Goal: Register for event/course

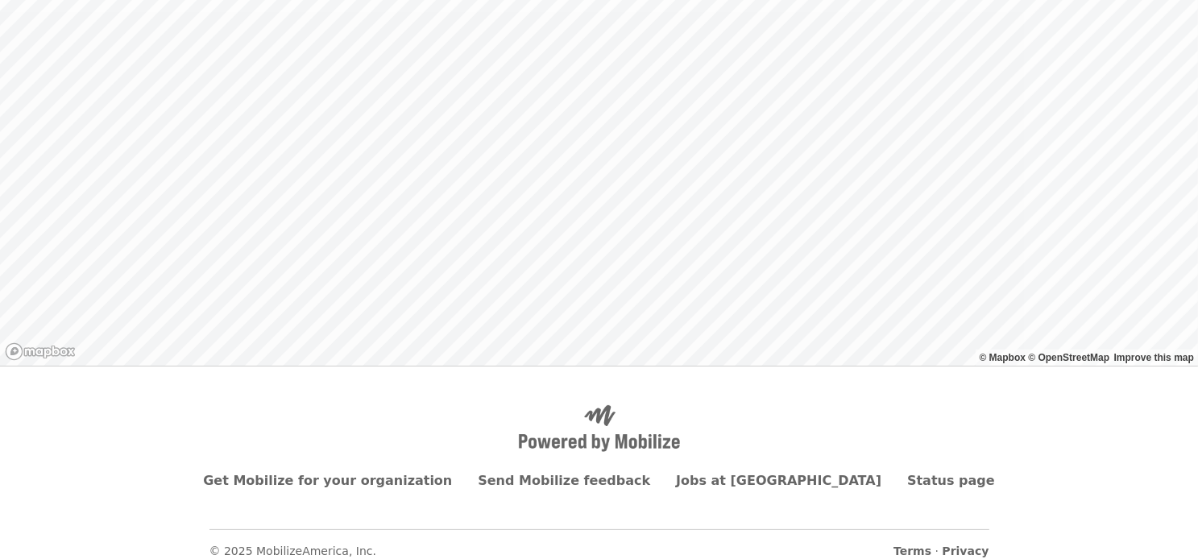
scroll to position [206, 0]
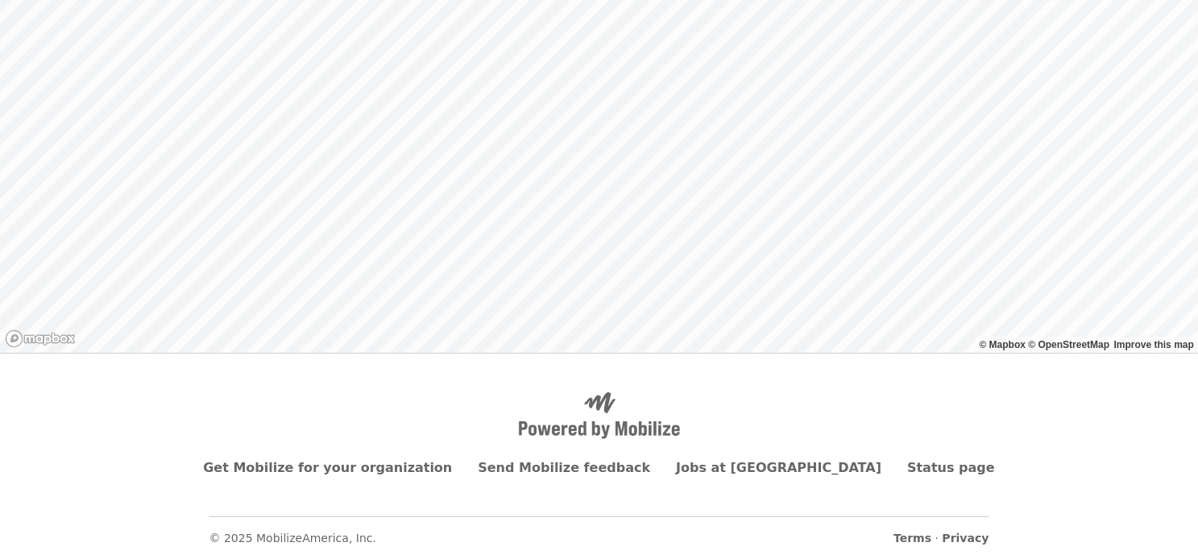
click at [638, 296] on div "Back to list" at bounding box center [599, 109] width 1198 height 488
click at [555, 140] on div "Back to list" at bounding box center [599, 109] width 1198 height 488
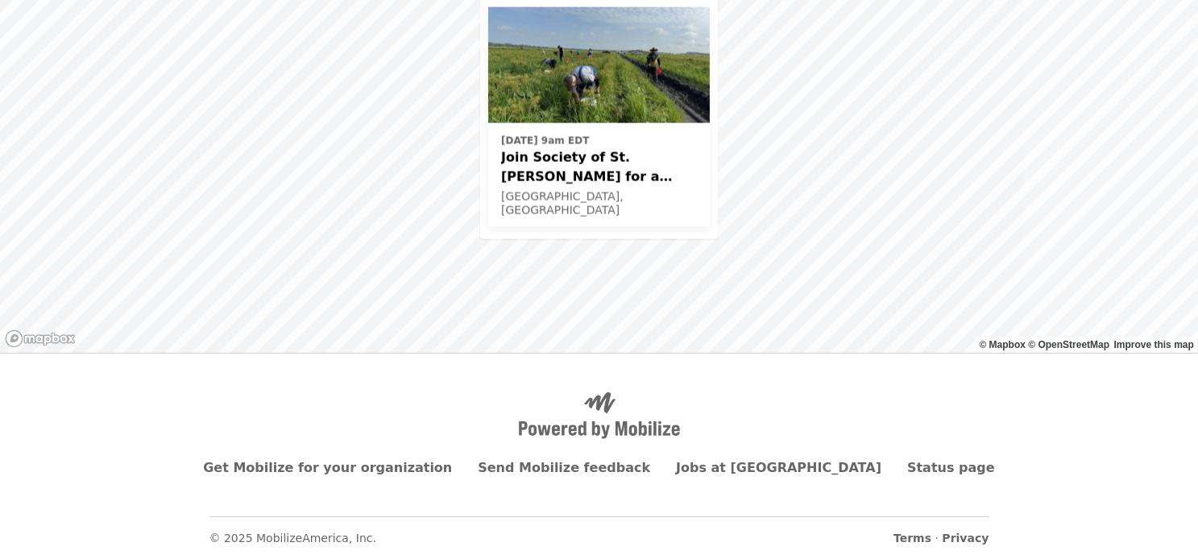
scroll to position [174, 0]
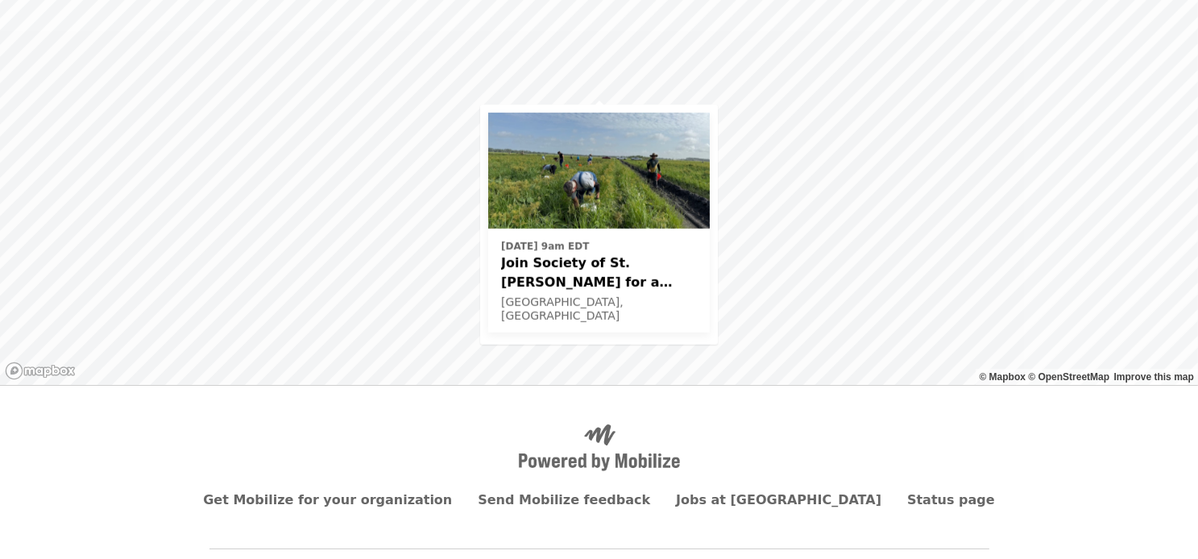
click at [571, 281] on span "Join Society of St. [PERSON_NAME] for a Glean in Mt. [PERSON_NAME] , [GEOGRAPHI…" at bounding box center [599, 273] width 196 height 39
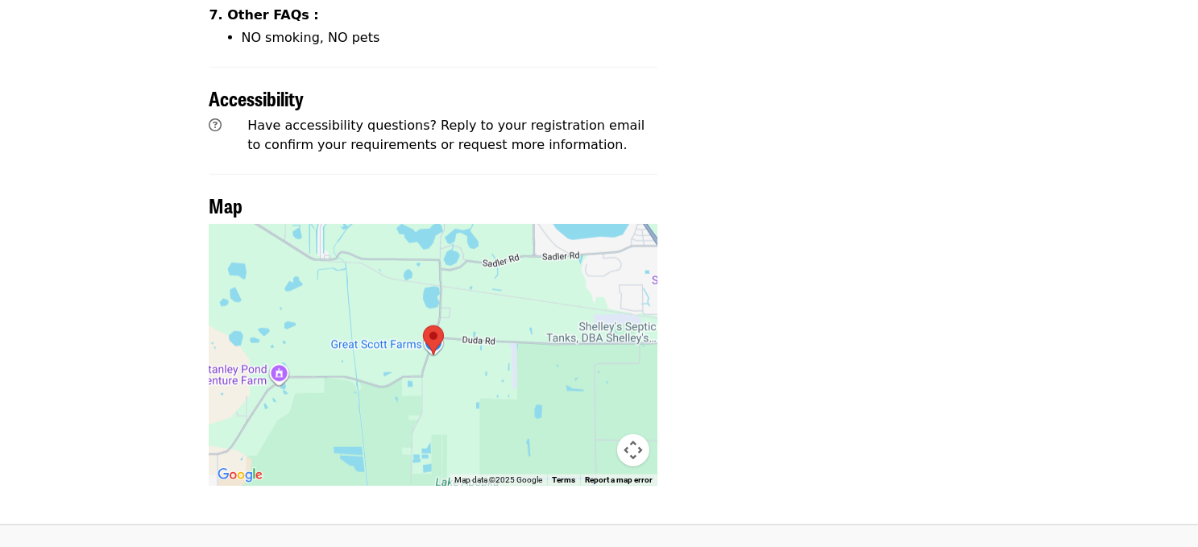
scroll to position [1505, 0]
click at [430, 326] on img at bounding box center [433, 341] width 21 height 30
click at [351, 339] on div at bounding box center [434, 356] width 449 height 262
click at [435, 326] on img at bounding box center [433, 341] width 21 height 30
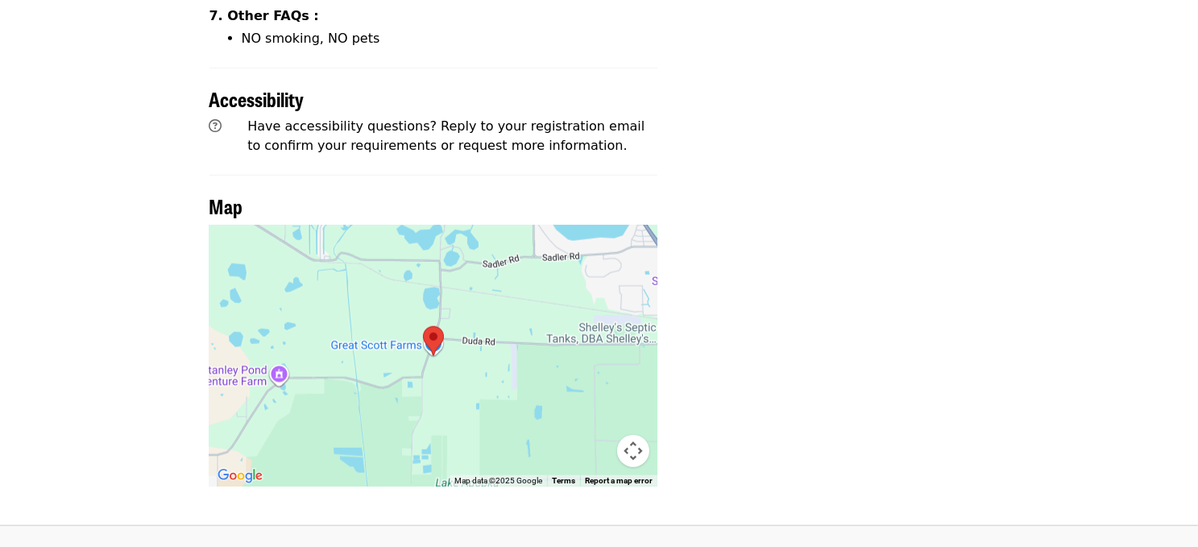
click at [435, 326] on img at bounding box center [433, 341] width 21 height 30
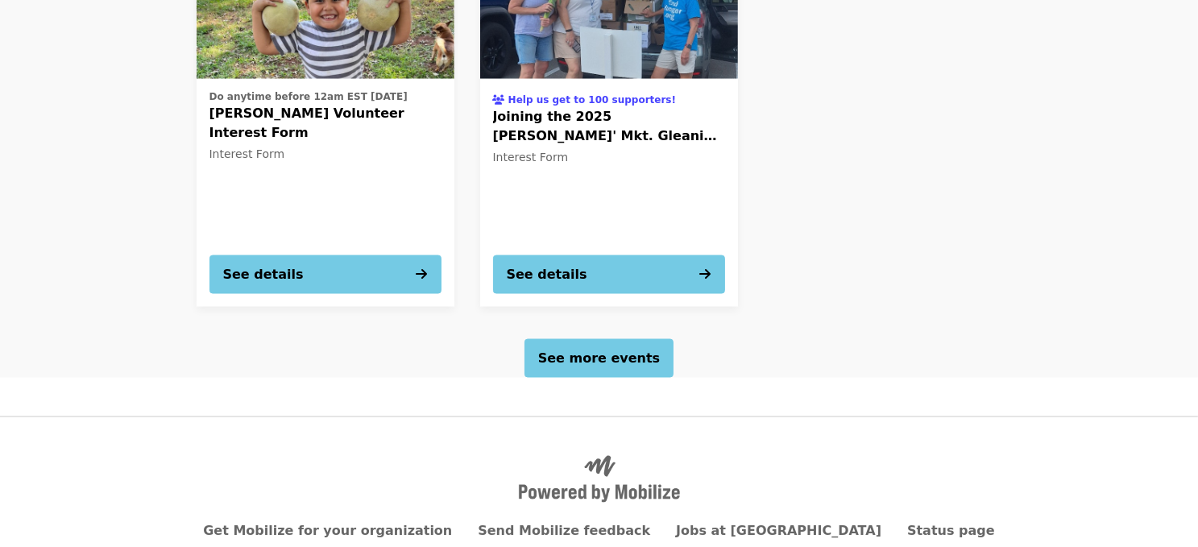
scroll to position [2615, 0]
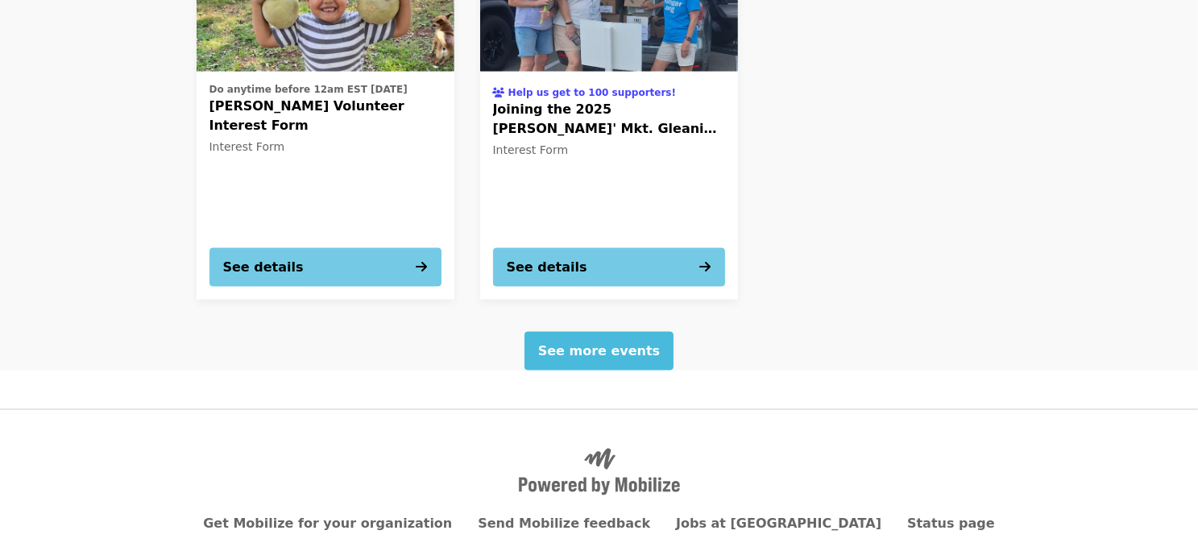
click at [591, 332] on button "See more events" at bounding box center [599, 351] width 149 height 39
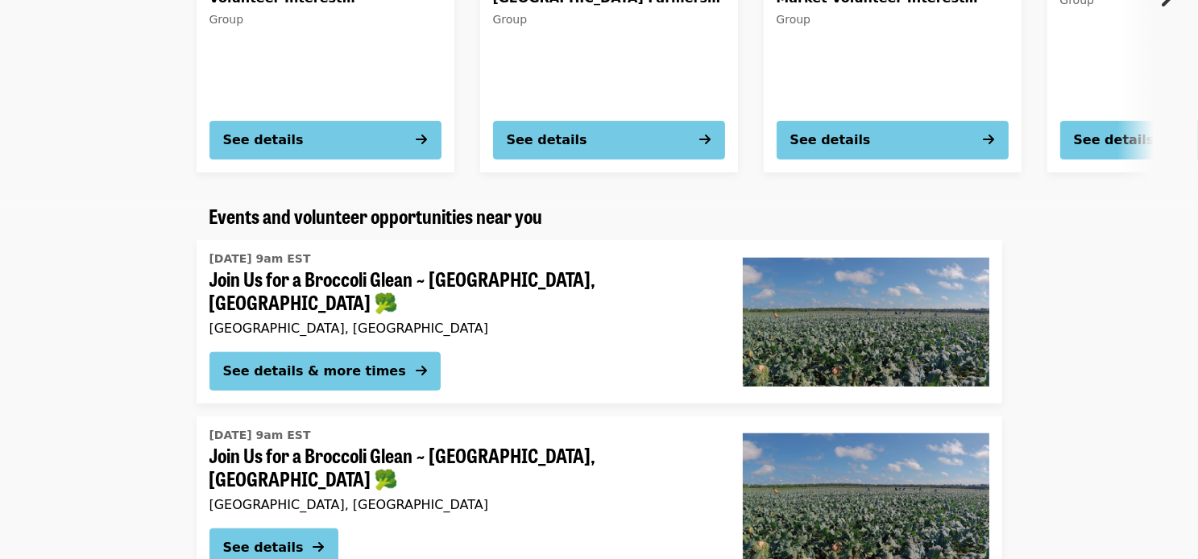
scroll to position [1468, 0]
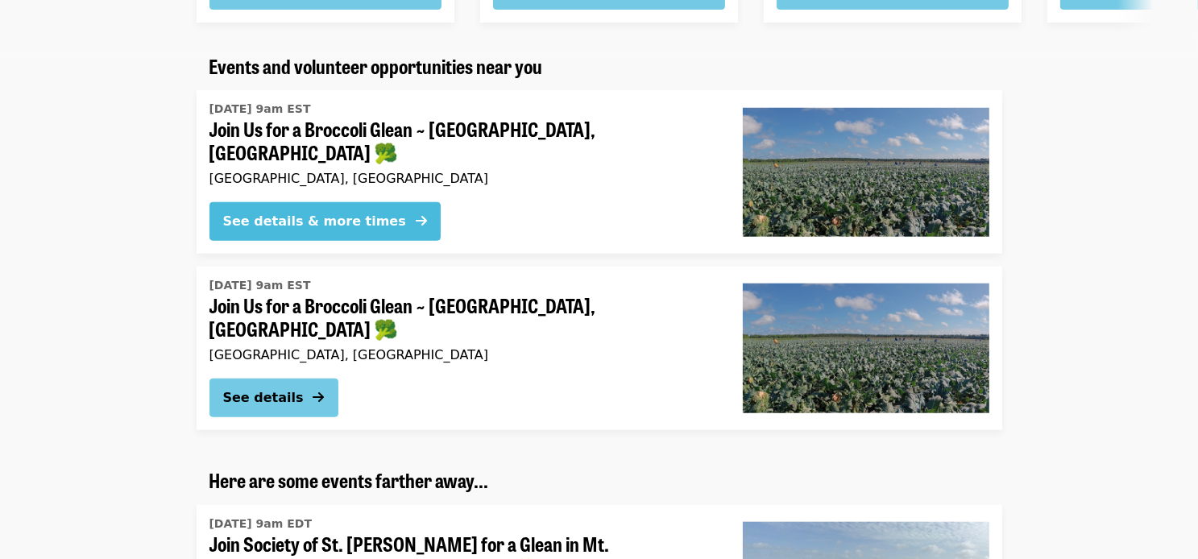
click at [247, 212] on div "See details & more times" at bounding box center [314, 221] width 183 height 19
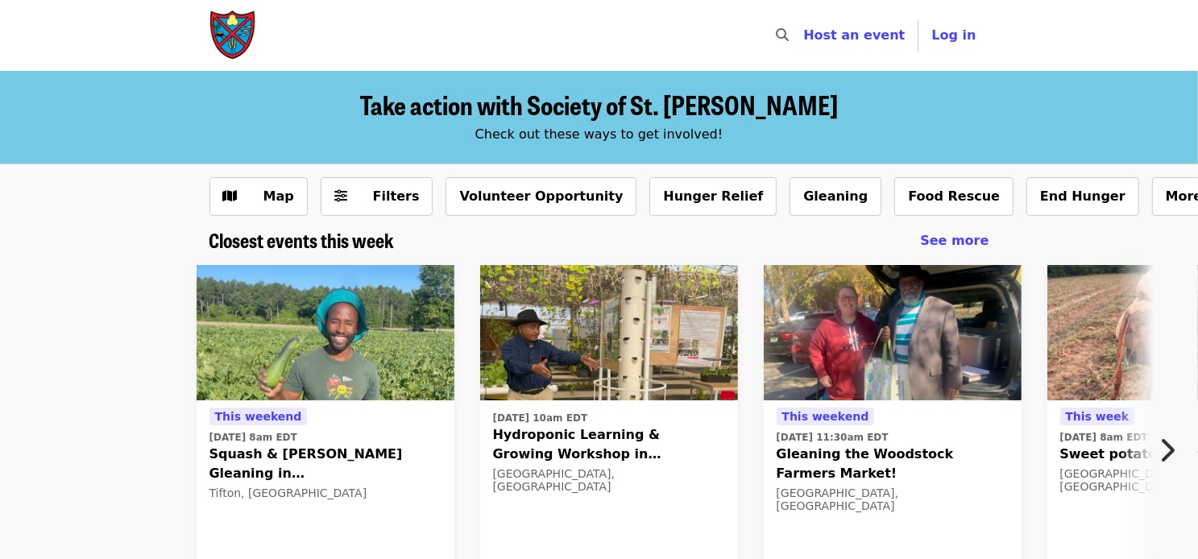
click at [1165, 449] on icon "chevron-right icon" at bounding box center [1167, 450] width 16 height 31
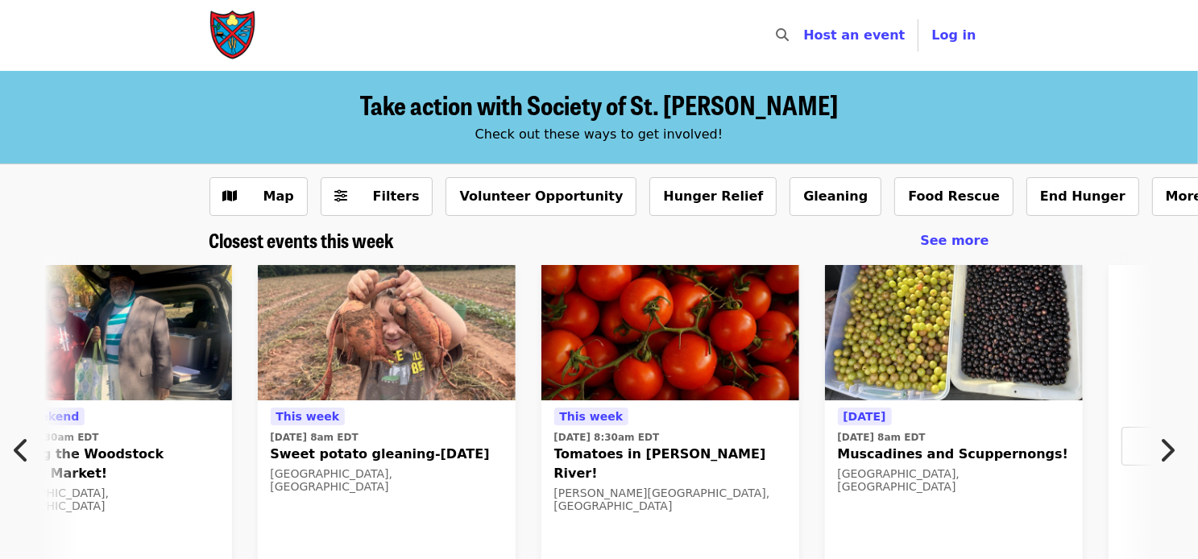
scroll to position [0, 867]
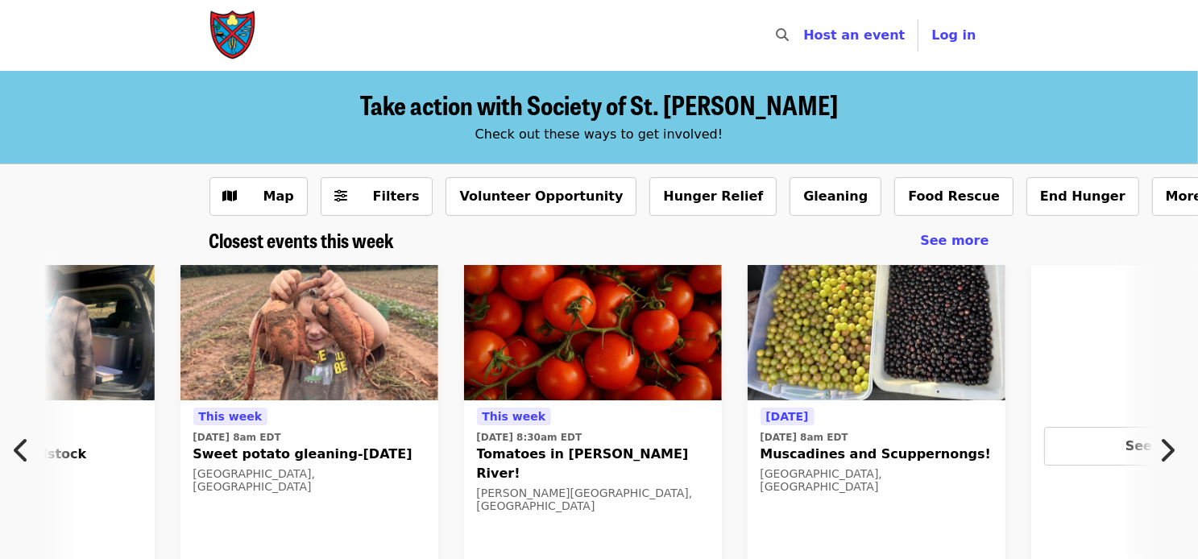
click at [1165, 449] on icon "chevron-right icon" at bounding box center [1167, 450] width 16 height 31
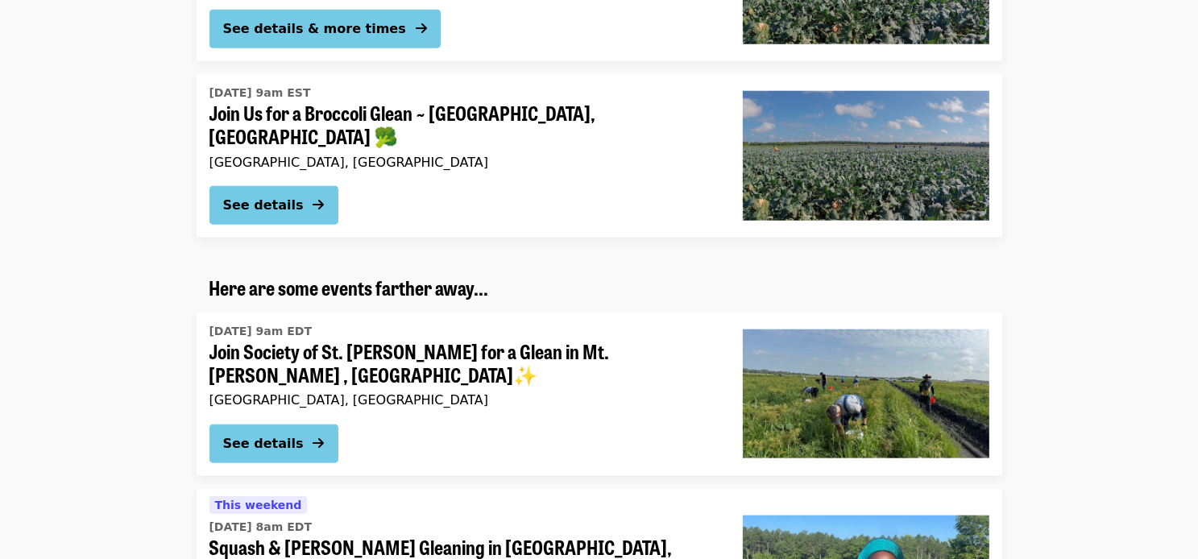
scroll to position [1661, 0]
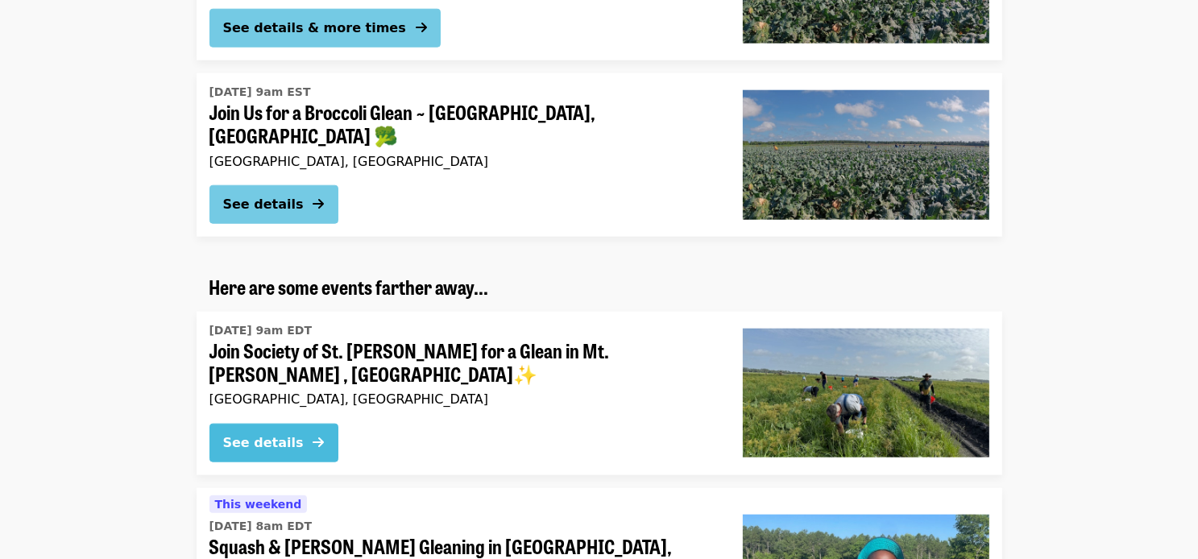
click at [284, 434] on div "See details" at bounding box center [263, 443] width 81 height 19
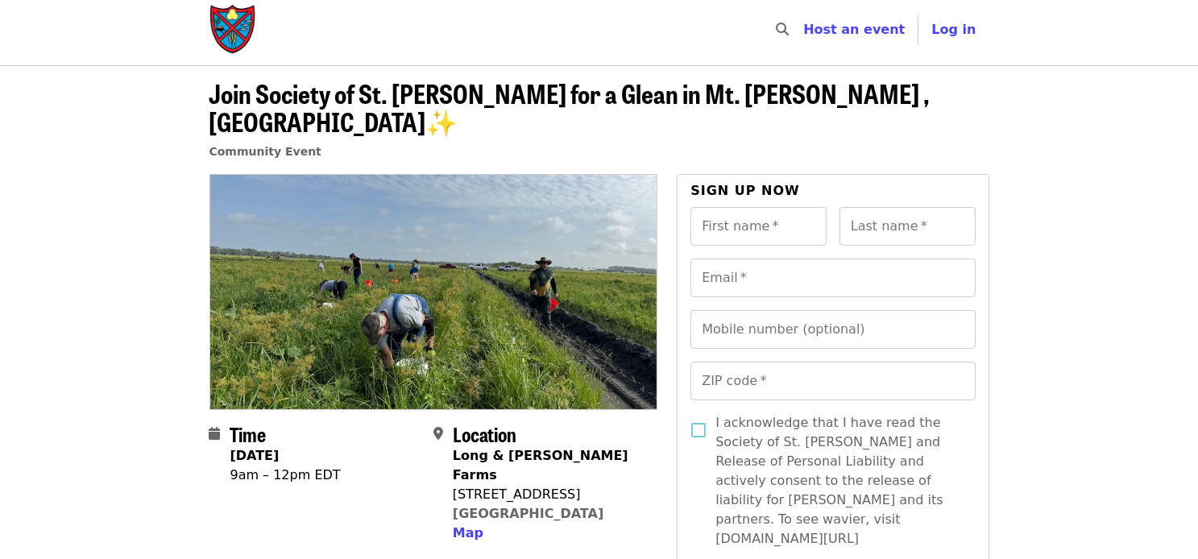
scroll to position [495, 0]
